Goal: Check status

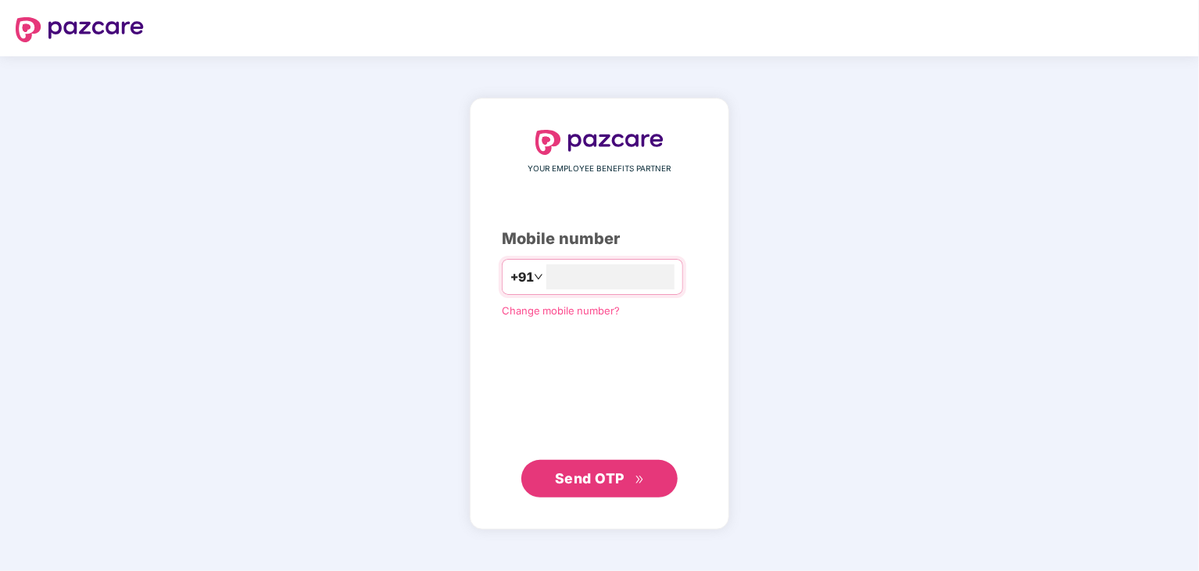
type input "**********"
click at [585, 467] on span "Send OTP" at bounding box center [600, 478] width 90 height 22
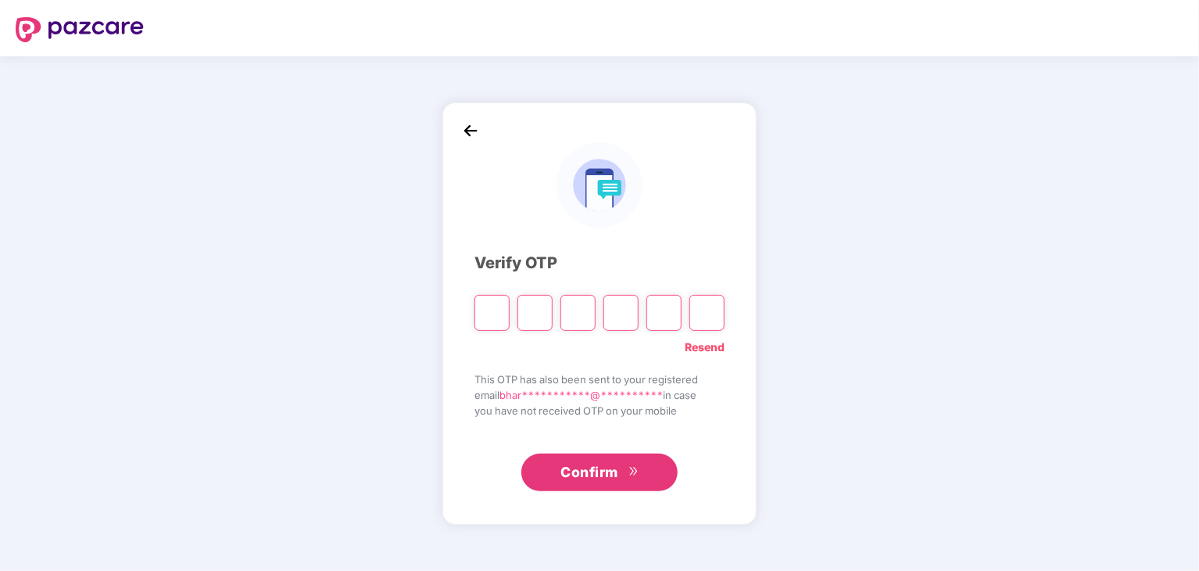
type input "*"
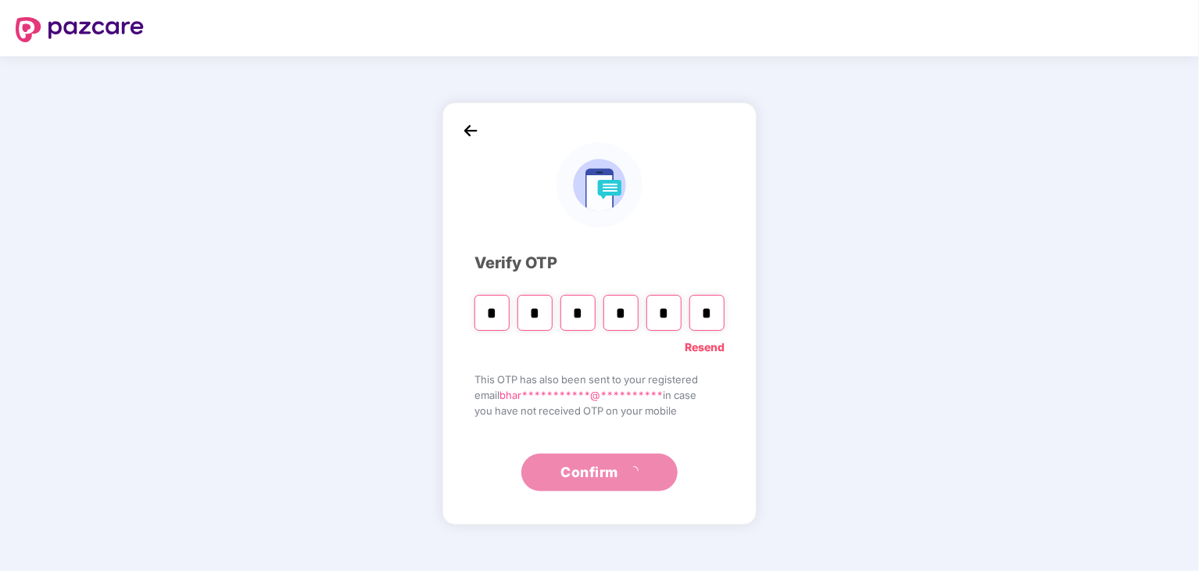
type input "*"
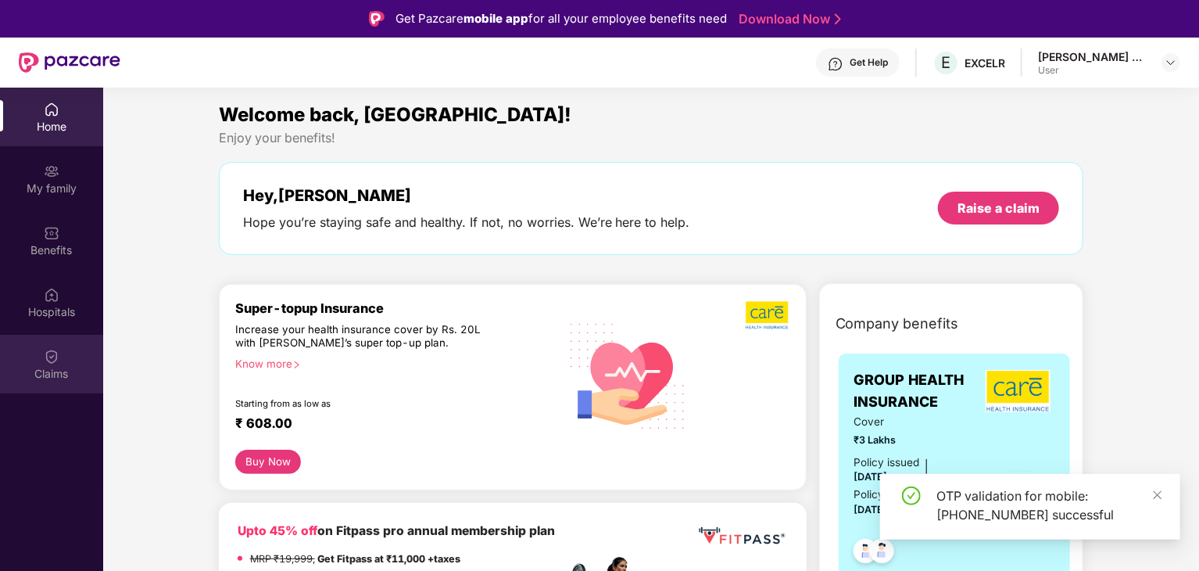
click at [41, 353] on div "Claims" at bounding box center [51, 364] width 103 height 59
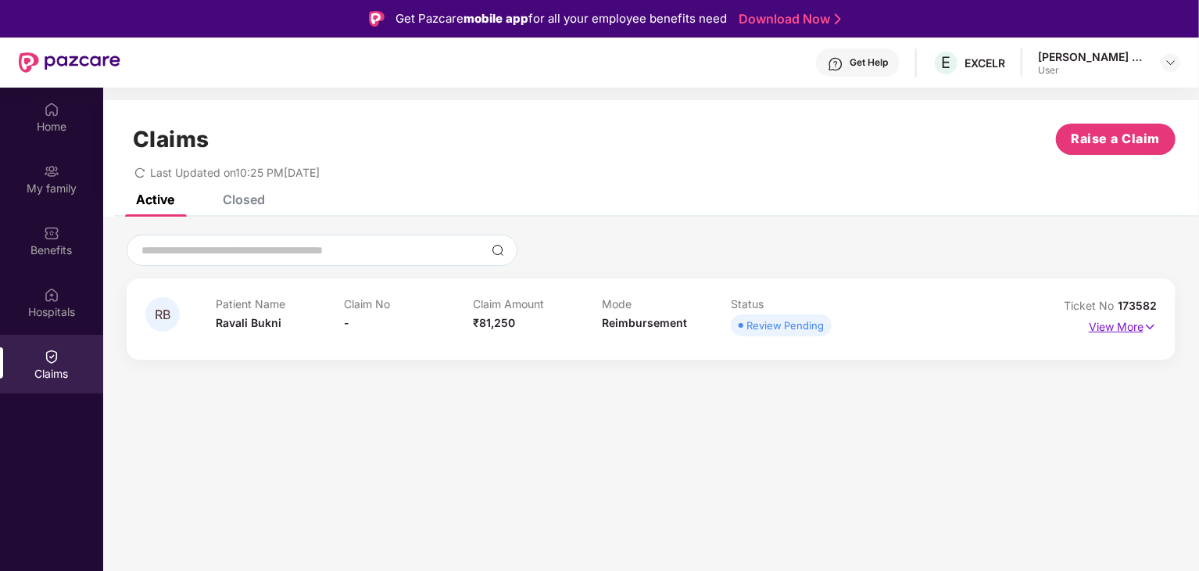
click at [1096, 317] on p "View More" at bounding box center [1123, 324] width 68 height 21
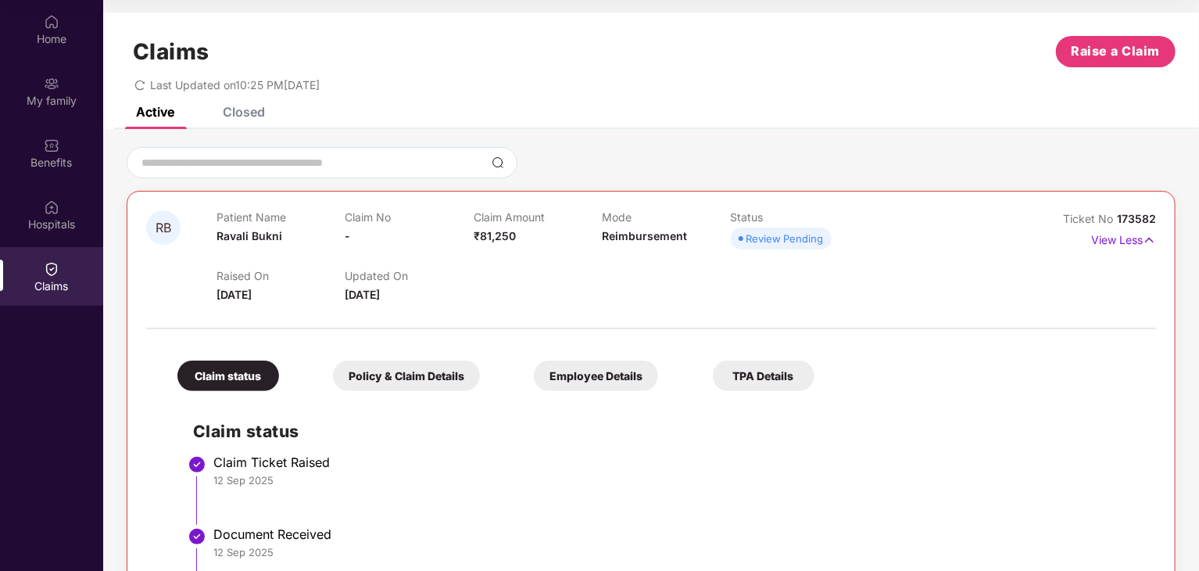
click at [232, 111] on div "Closed" at bounding box center [244, 112] width 42 height 16
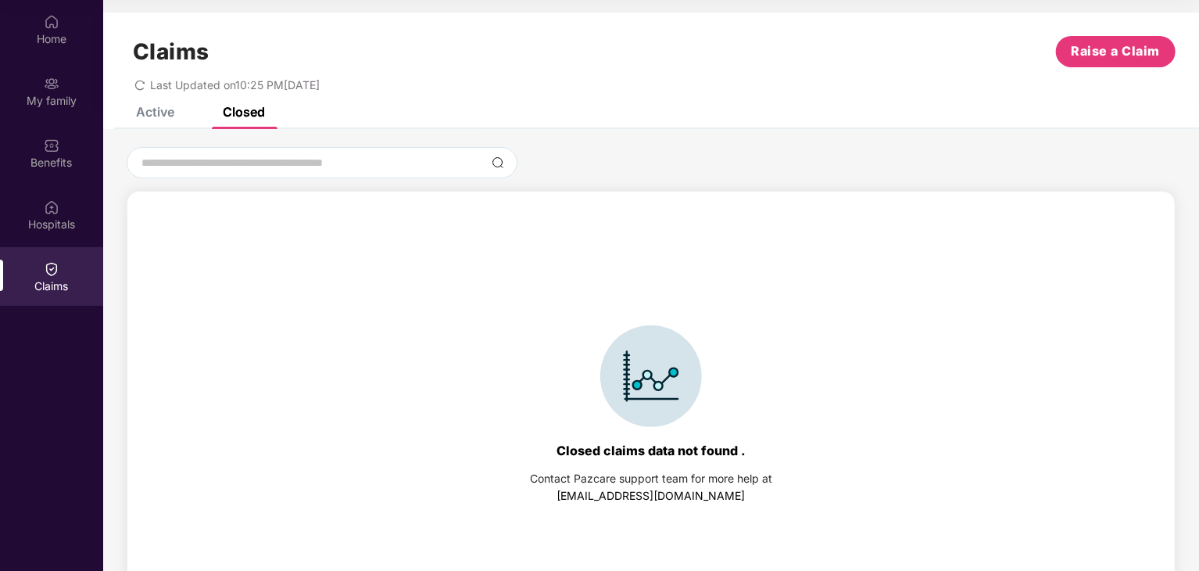
click at [163, 115] on div "Active" at bounding box center [155, 112] width 38 height 16
